Goal: Task Accomplishment & Management: Manage account settings

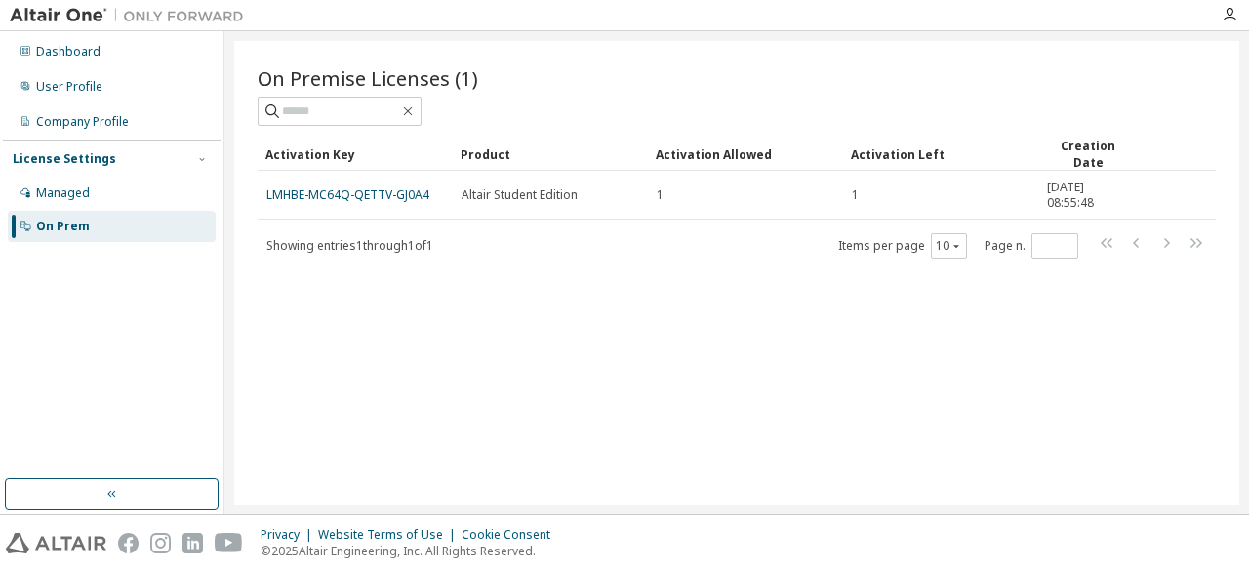
click at [586, 201] on td "Altair Student Edition" at bounding box center [550, 195] width 195 height 49
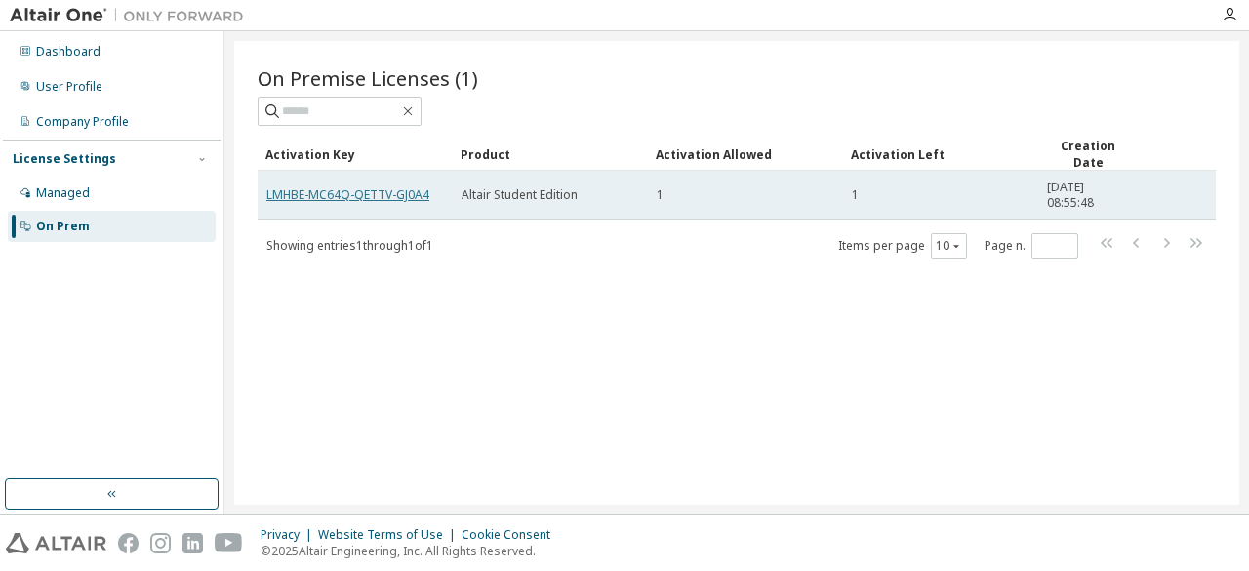
click at [358, 194] on link "LMHBE-MC64Q-QETTV-GJ0A4" at bounding box center [347, 194] width 163 height 17
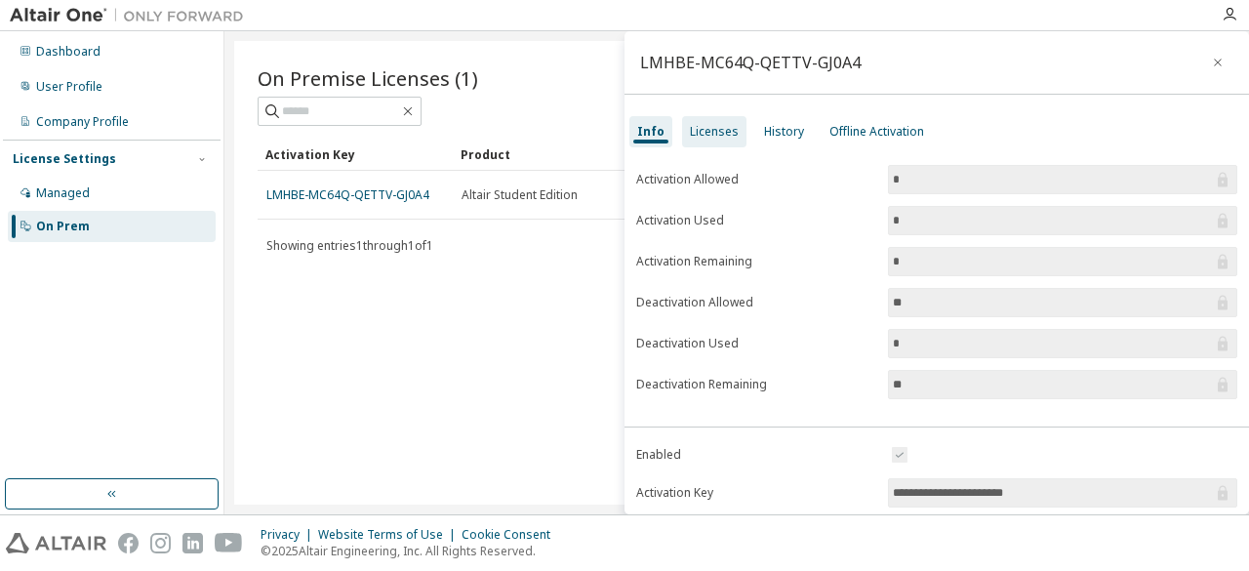
click at [710, 129] on div "Licenses" at bounding box center [714, 132] width 49 height 16
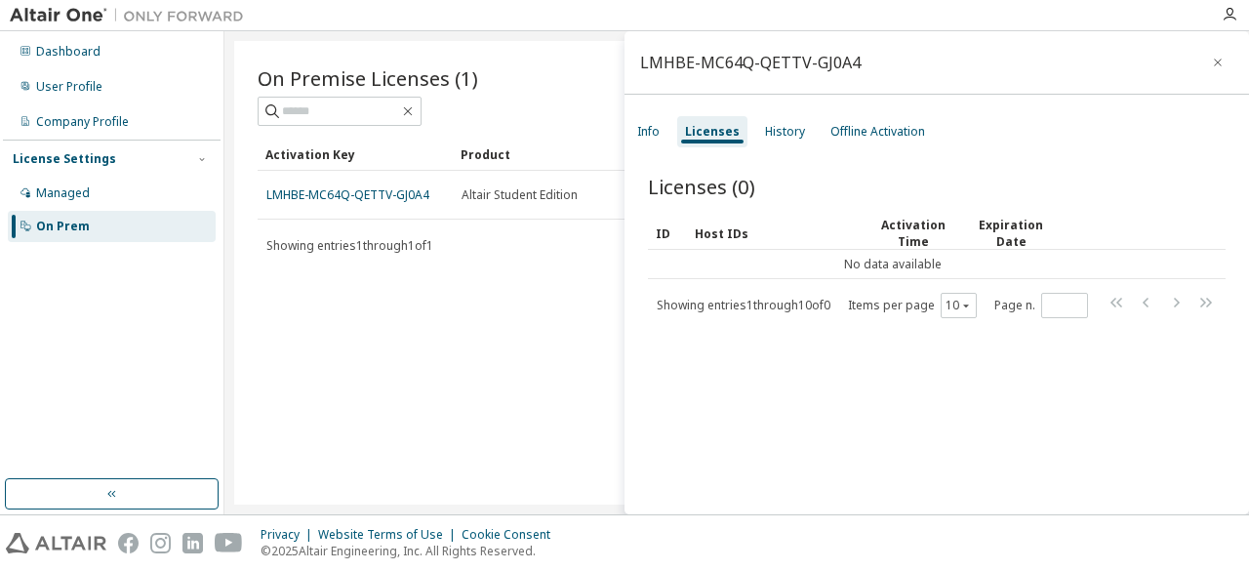
click at [763, 303] on span "Showing entries 1 through 10 of 0" at bounding box center [744, 305] width 174 height 17
click at [781, 126] on div "History" at bounding box center [785, 132] width 40 height 16
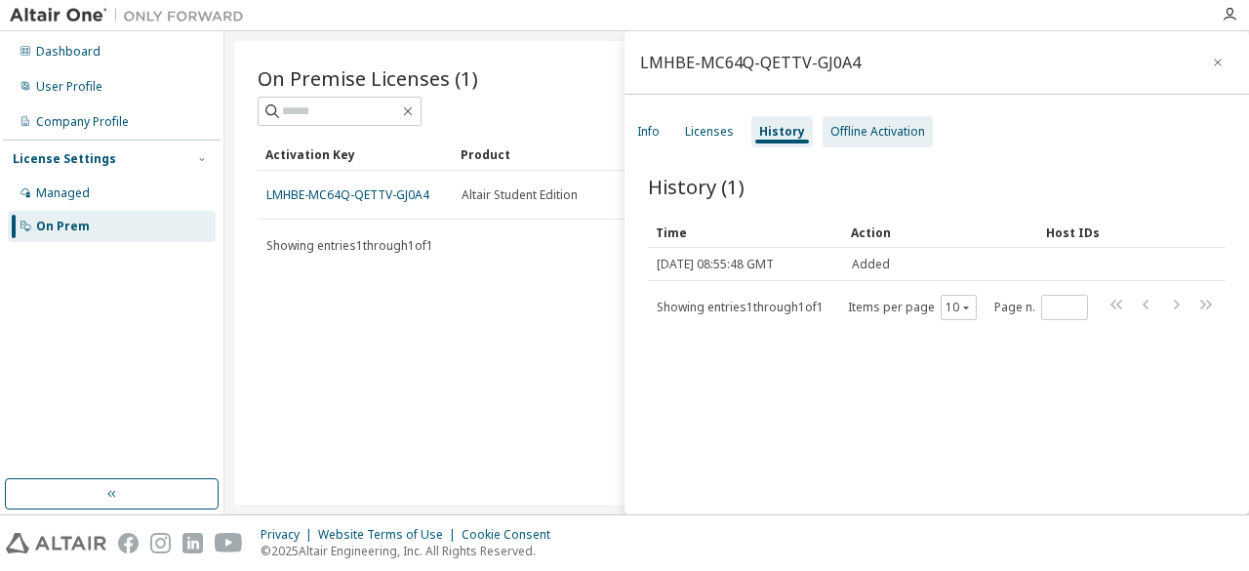
click at [860, 127] on div "Offline Activation" at bounding box center [878, 132] width 95 height 16
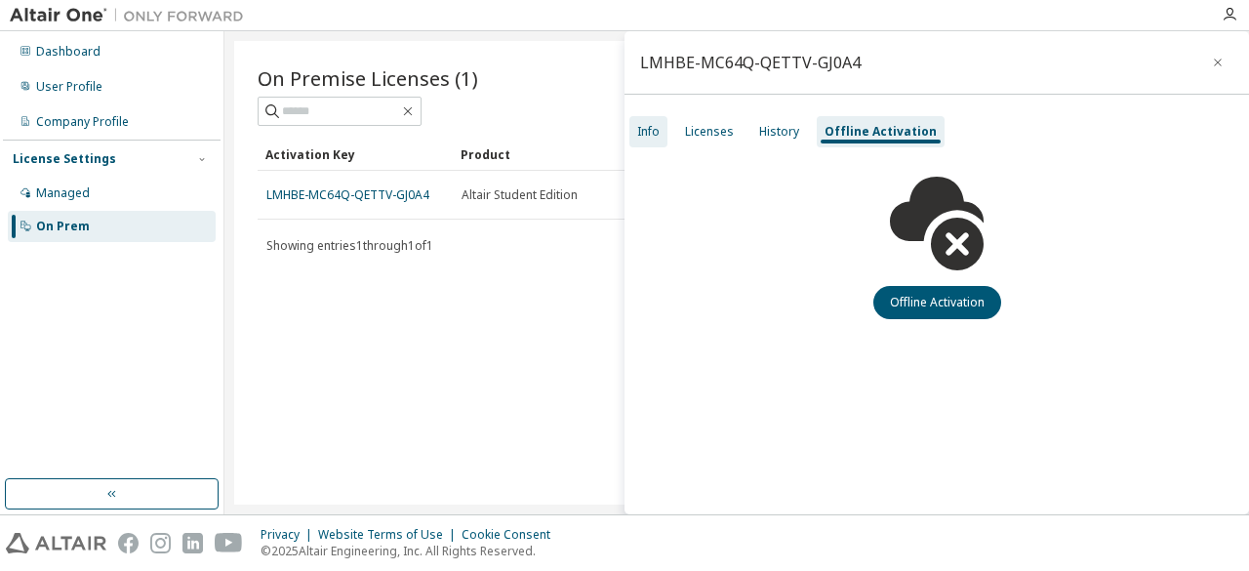
click at [653, 138] on div "Info" at bounding box center [648, 132] width 22 height 16
